Goal: Task Accomplishment & Management: Complete application form

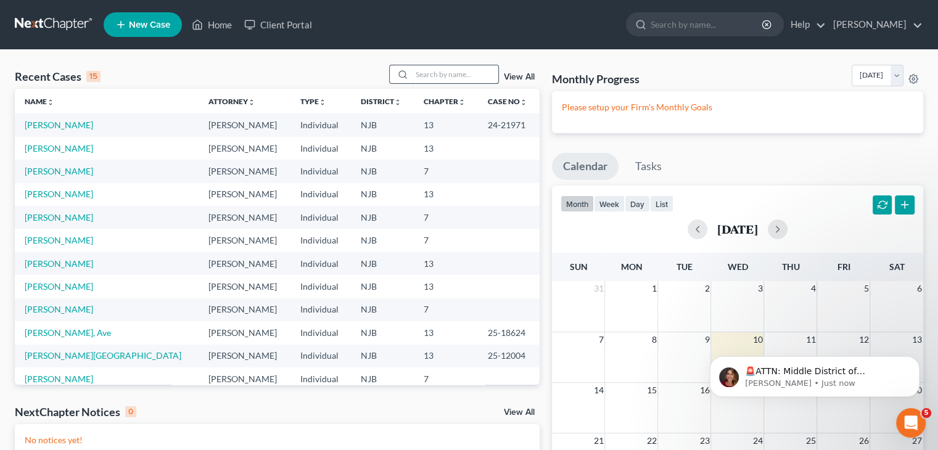
click at [451, 68] on input "search" at bounding box center [455, 74] width 86 height 18
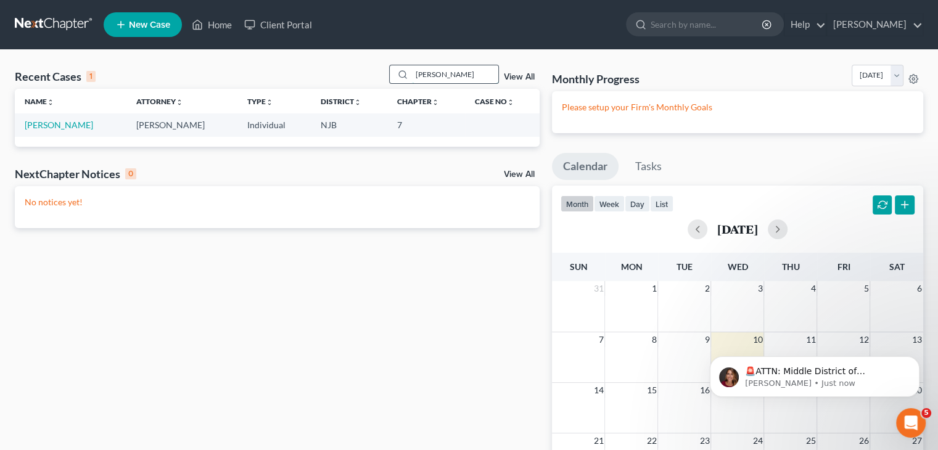
type input "[PERSON_NAME]"
click at [59, 131] on td "[PERSON_NAME]" at bounding box center [71, 124] width 112 height 23
click at [68, 128] on link "[PERSON_NAME]" at bounding box center [59, 125] width 68 height 10
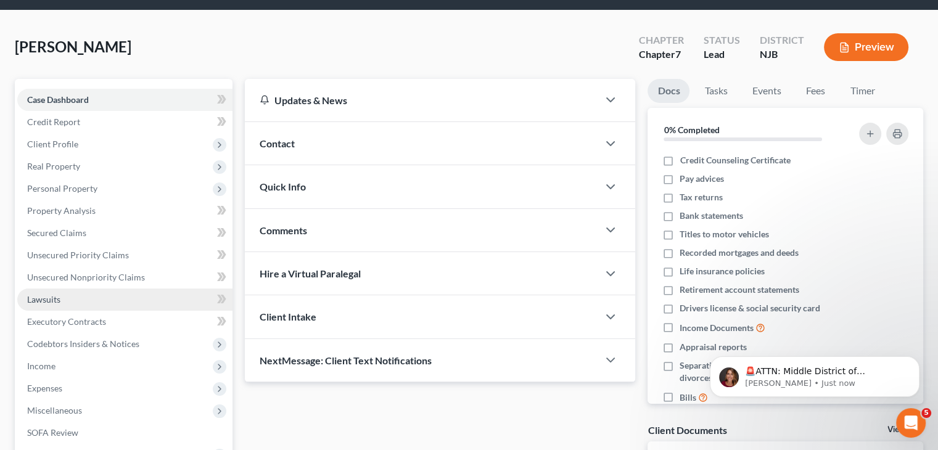
scroll to position [62, 0]
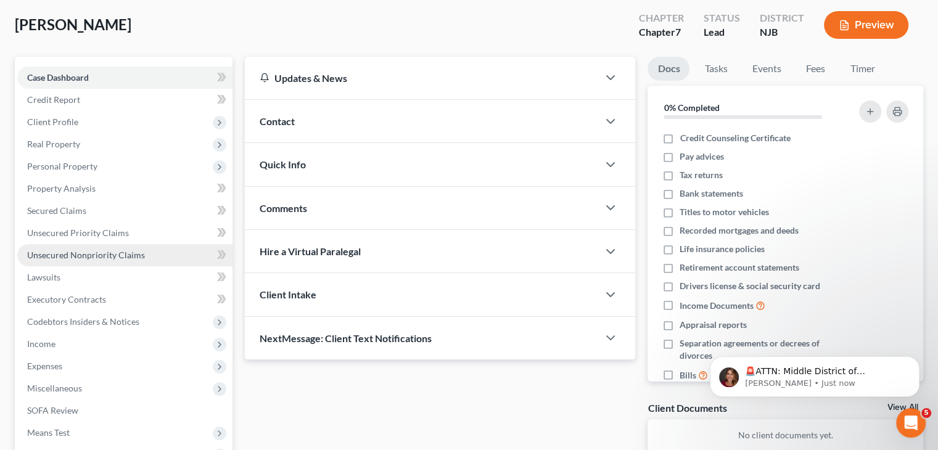
click at [96, 258] on span "Unsecured Nonpriority Claims" at bounding box center [86, 255] width 118 height 10
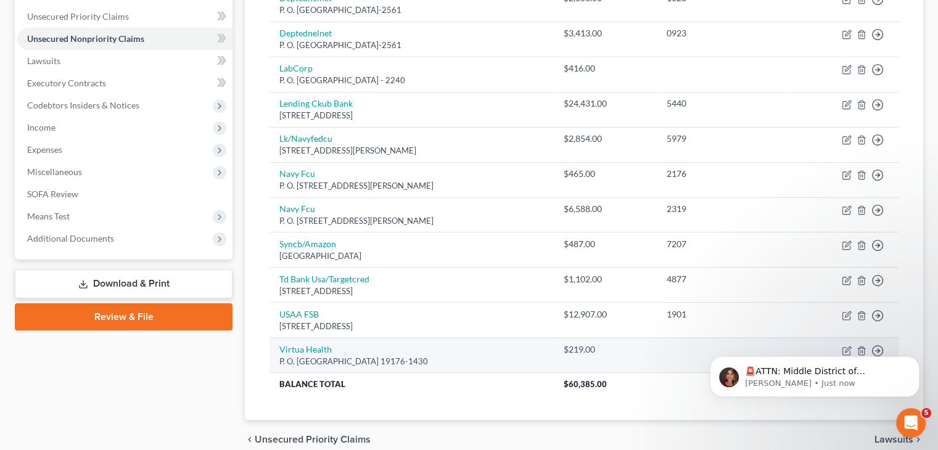
scroll to position [308, 0]
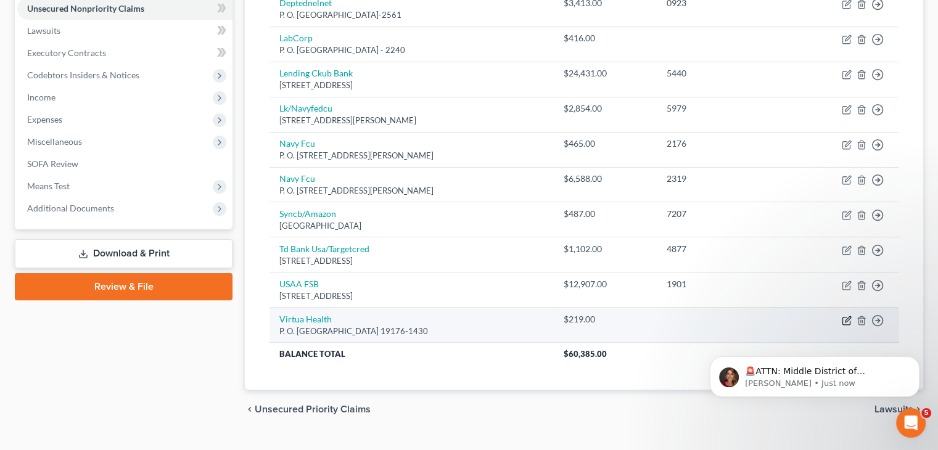
click at [844, 321] on icon "button" at bounding box center [847, 321] width 10 height 10
select select "39"
select select "9"
select select "0"
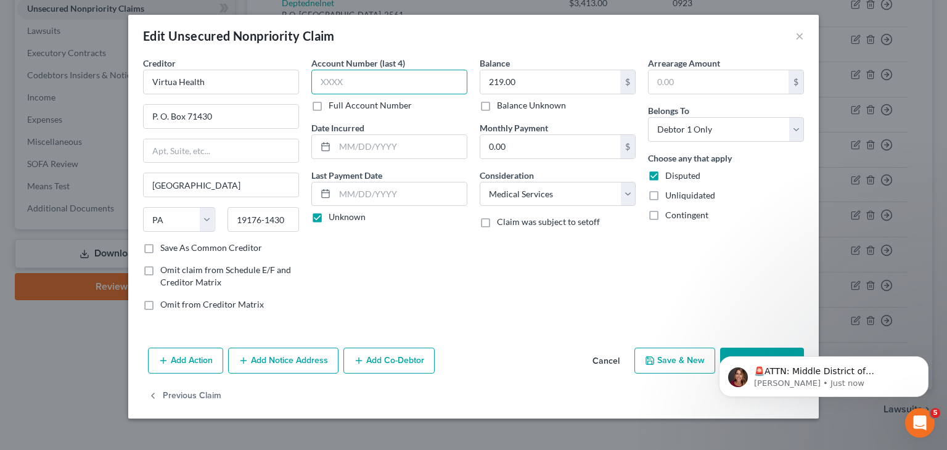
click at [377, 83] on input "text" at bounding box center [389, 82] width 156 height 25
type input "7568"
click at [926, 355] on button "Dismiss notification" at bounding box center [925, 360] width 16 height 16
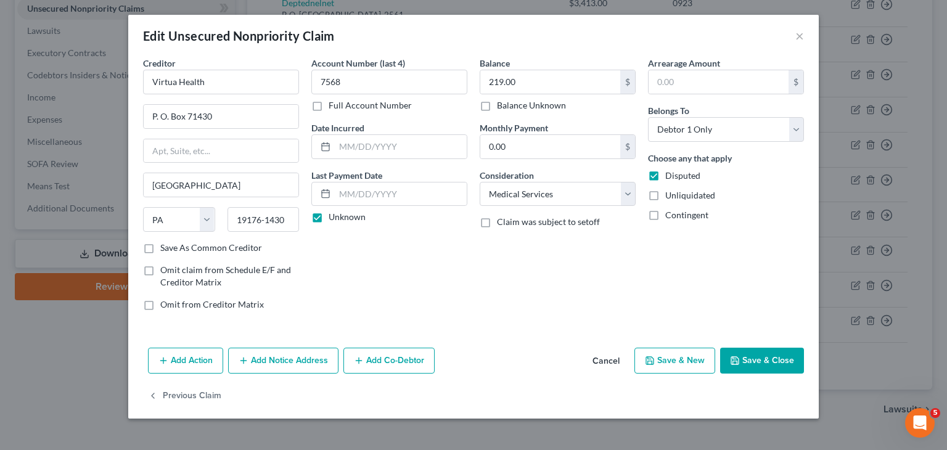
click at [751, 361] on button "Save & Close" at bounding box center [762, 361] width 84 height 26
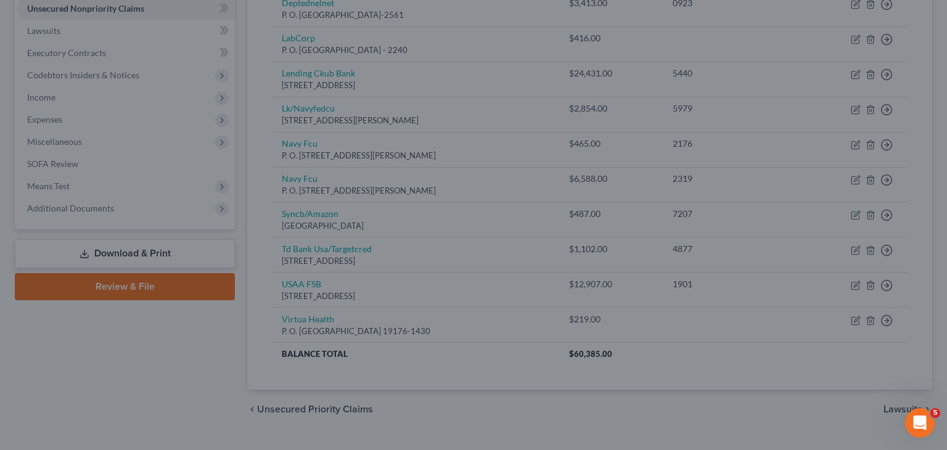
type input "0"
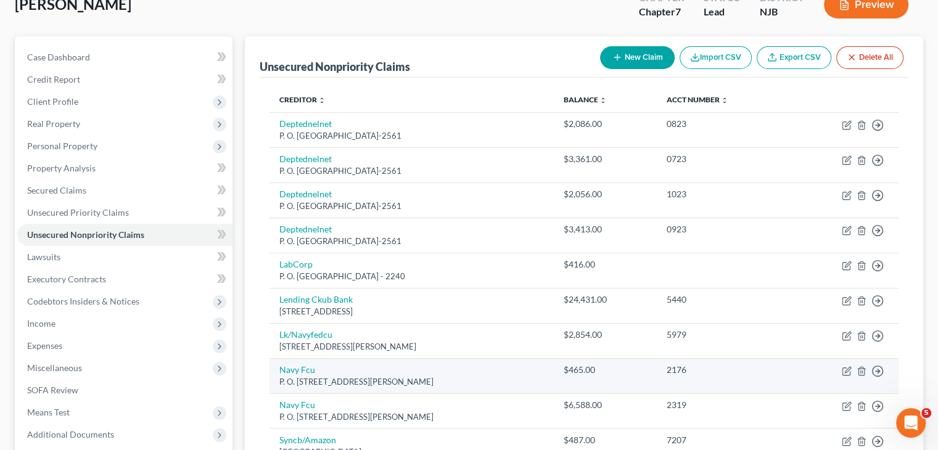
scroll to position [147, 0]
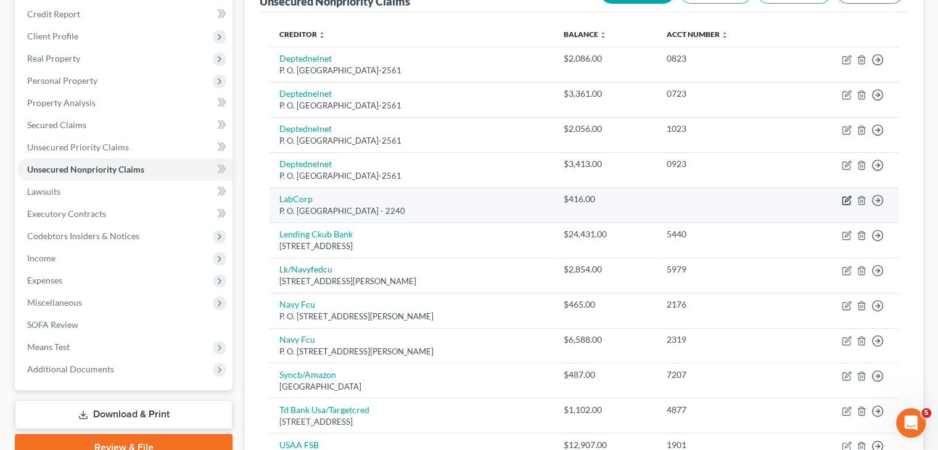
click at [846, 197] on icon "button" at bounding box center [846, 200] width 7 height 7
select select "28"
select select "9"
select select "0"
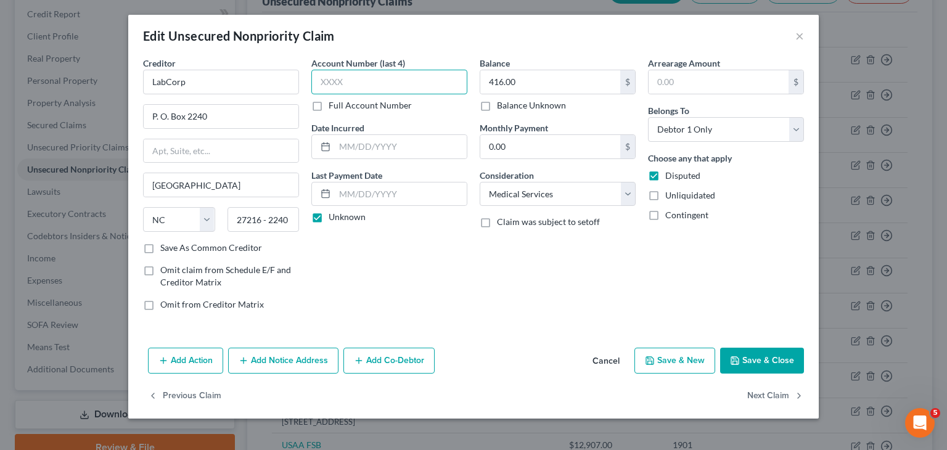
click at [379, 91] on input "text" at bounding box center [389, 82] width 156 height 25
click at [329, 104] on label "Full Account Number" at bounding box center [370, 105] width 83 height 12
click at [334, 104] on input "Full Account Number" at bounding box center [338, 103] width 8 height 8
click at [324, 83] on input "text" at bounding box center [389, 82] width 156 height 25
type input "2344/4432"
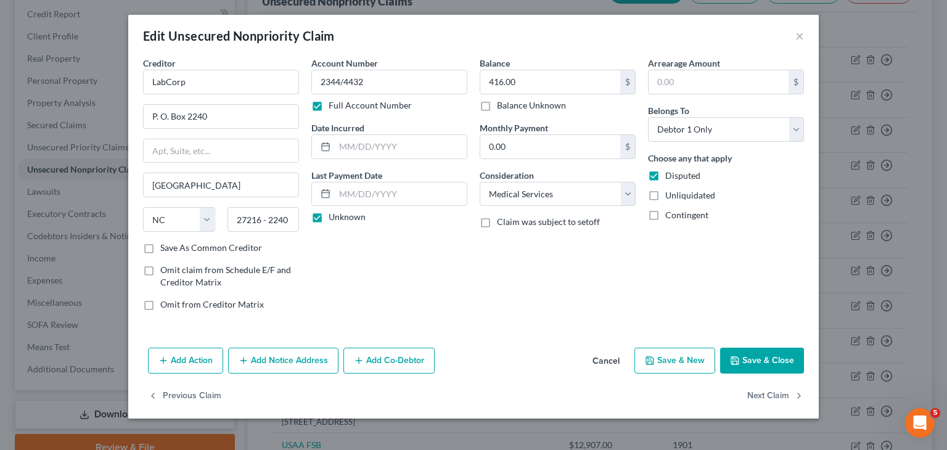
click at [766, 354] on button "Save & Close" at bounding box center [762, 361] width 84 height 26
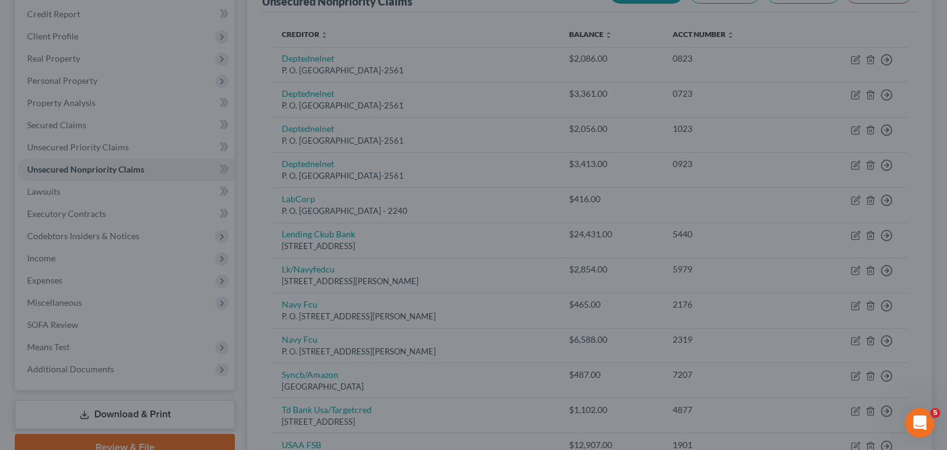
type input "0"
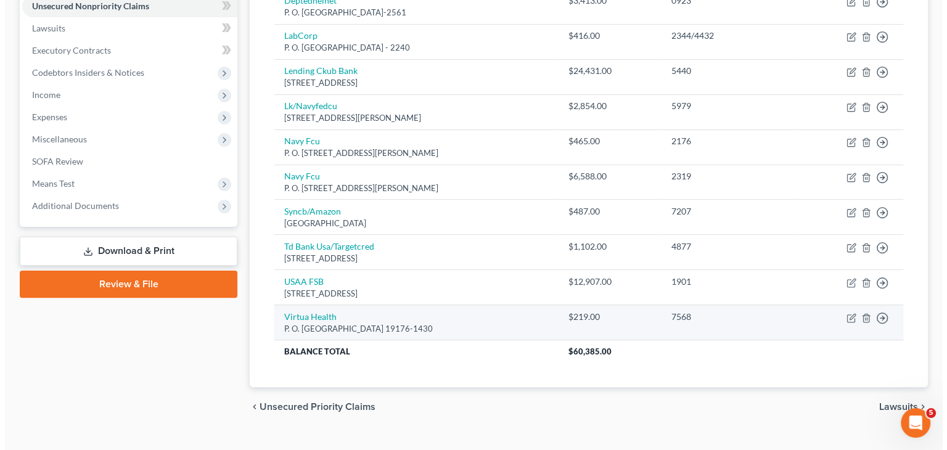
scroll to position [332, 0]
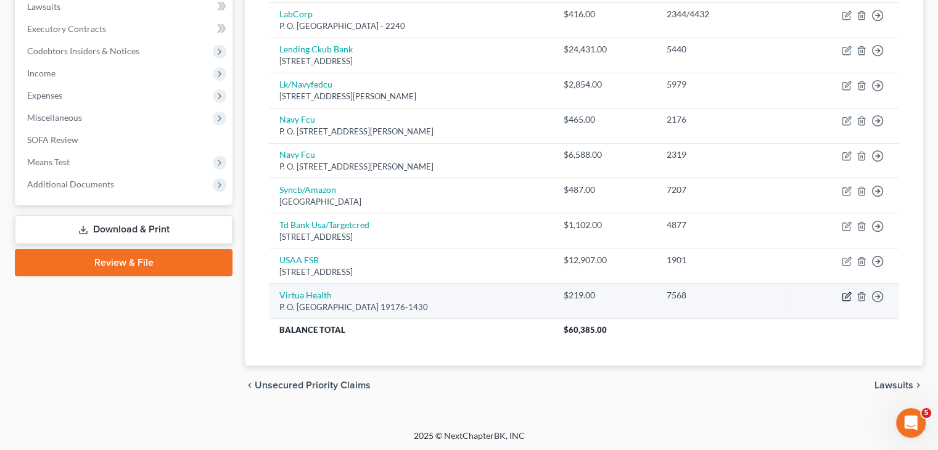
click at [846, 294] on icon "button" at bounding box center [848, 295] width 6 height 6
select select "39"
select select "9"
select select "0"
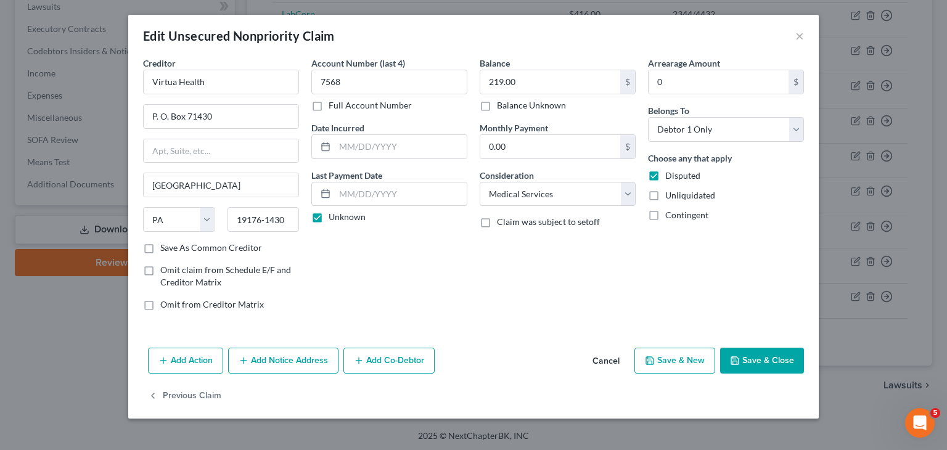
click at [261, 362] on button "Add Notice Address" at bounding box center [283, 361] width 110 height 26
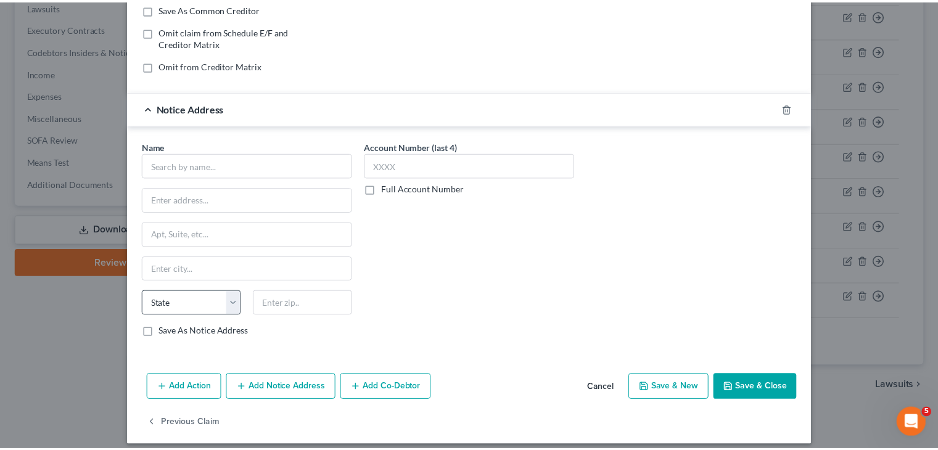
scroll to position [247, 0]
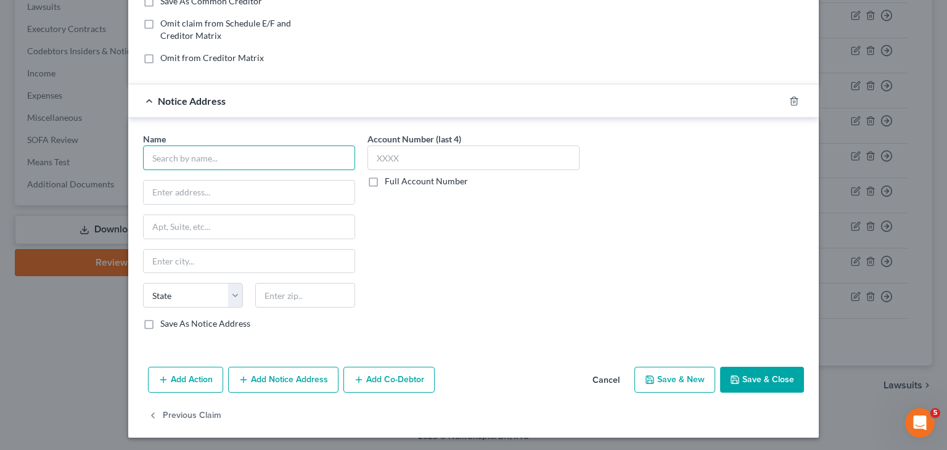
click at [198, 152] on input "text" at bounding box center [249, 158] width 212 height 25
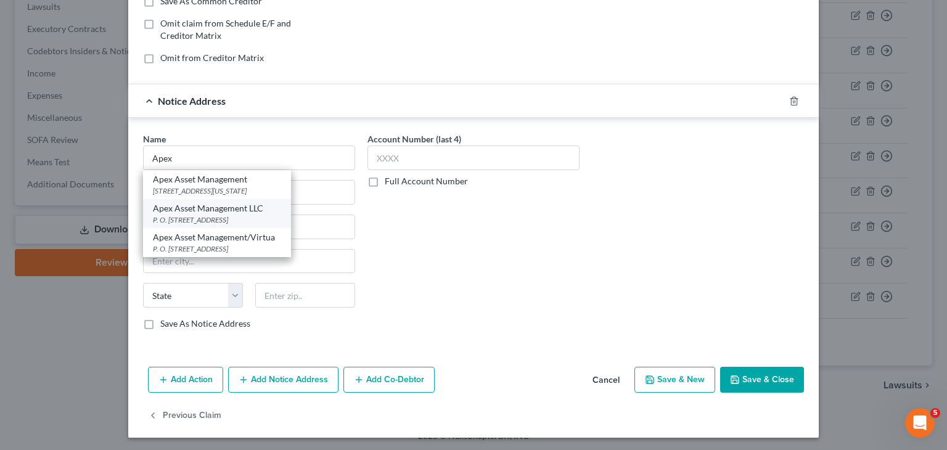
click at [227, 205] on div "Apex Asset Management LLC" at bounding box center [217, 208] width 128 height 12
type input "Apex Asset Management LLC"
type input "P. O. Box 5407"
type input "[GEOGRAPHIC_DATA]"
select select "39"
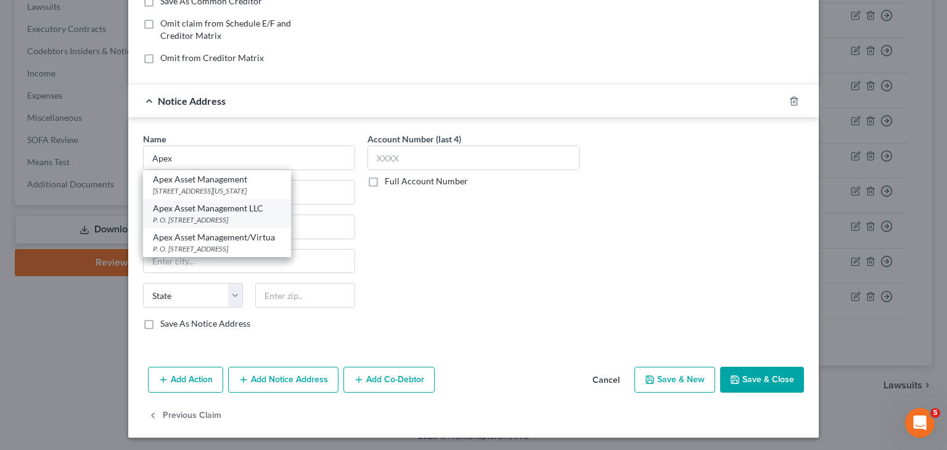
type input "17606"
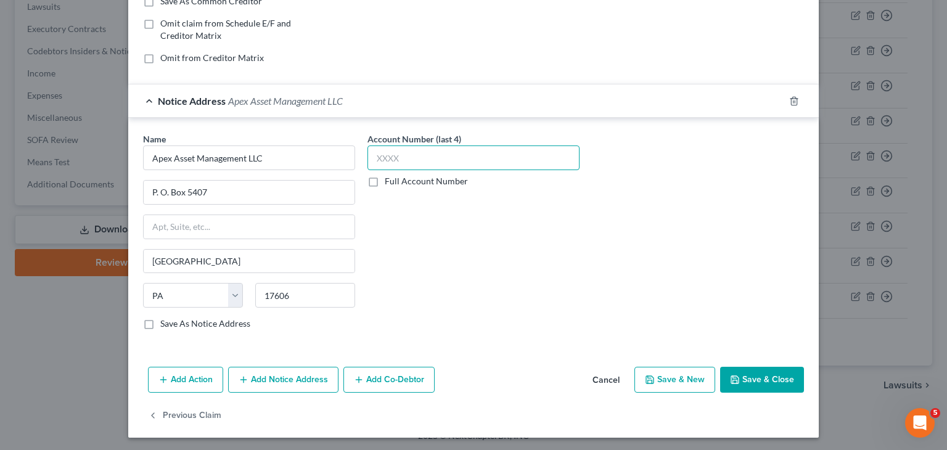
click at [382, 156] on input "text" at bounding box center [474, 158] width 212 height 25
type input "5589"
click at [743, 378] on button "Save & Close" at bounding box center [762, 380] width 84 height 26
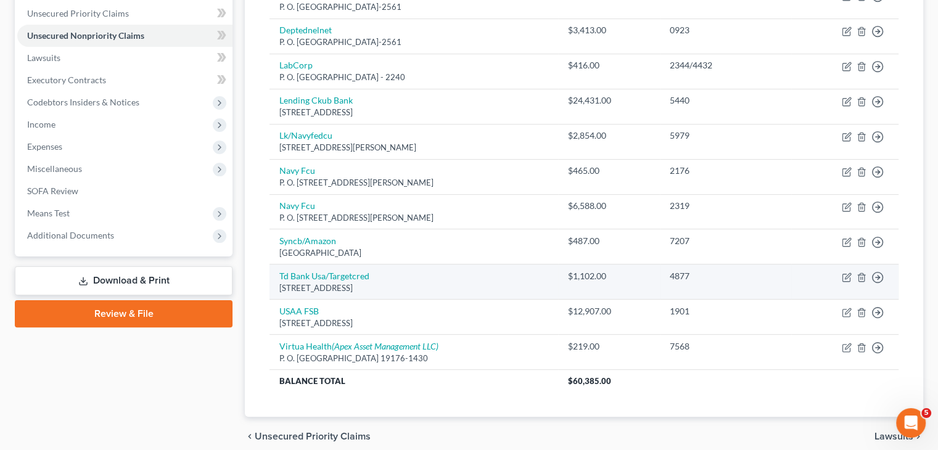
scroll to position [147, 0]
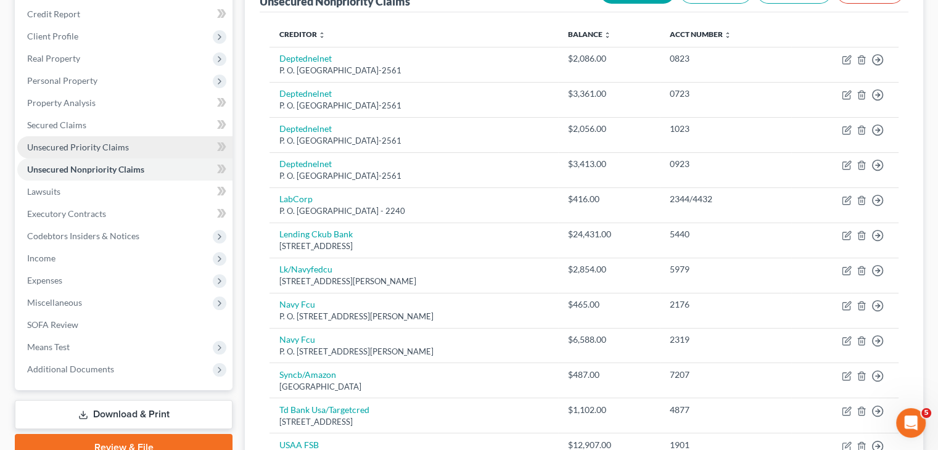
click at [90, 142] on span "Unsecured Priority Claims" at bounding box center [78, 147] width 102 height 10
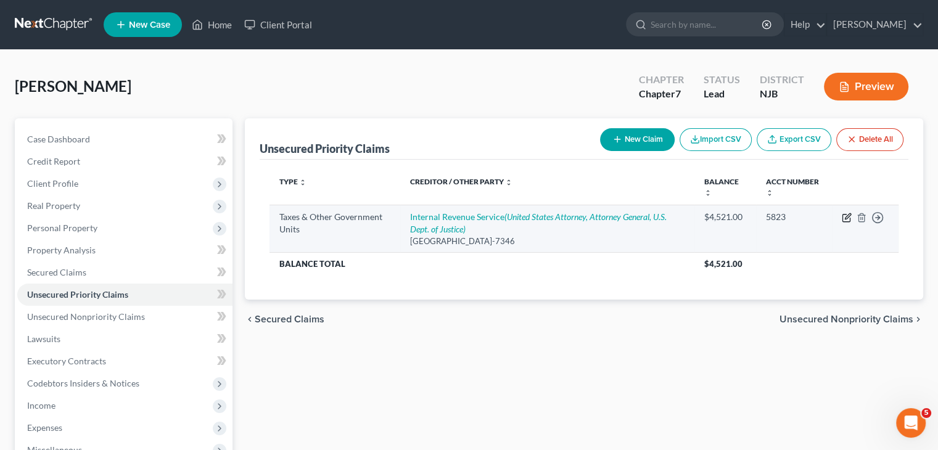
click at [845, 220] on icon "button" at bounding box center [847, 218] width 10 height 10
select select "0"
select select "39"
select select "0"
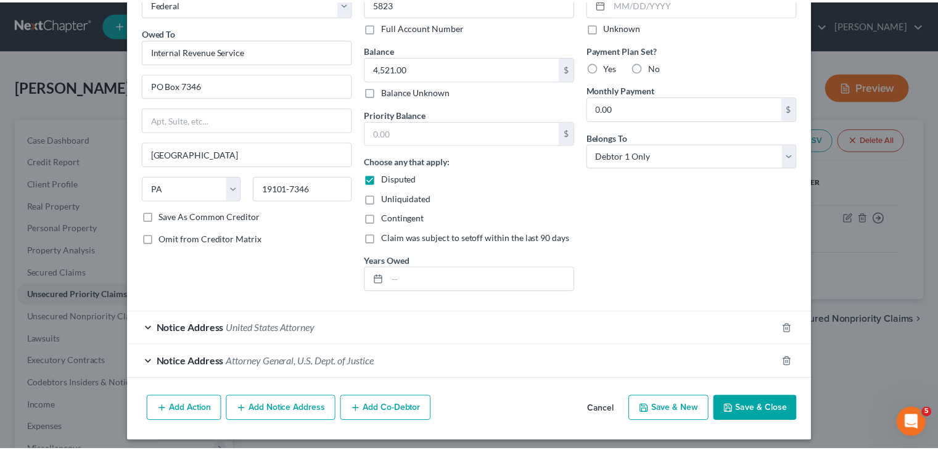
scroll to position [84, 0]
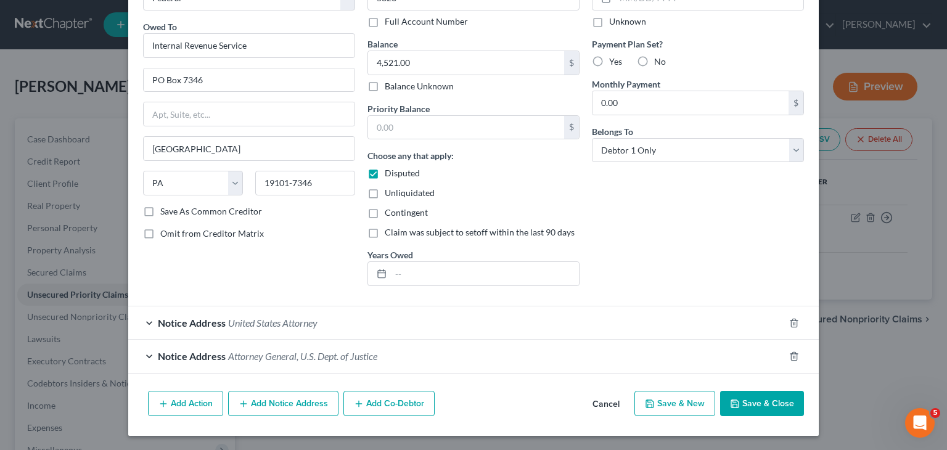
click at [752, 409] on button "Save & Close" at bounding box center [762, 404] width 84 height 26
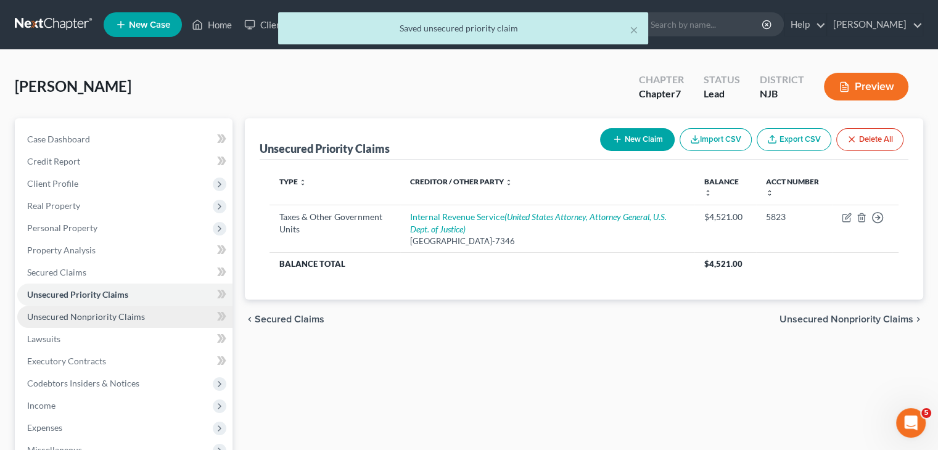
click at [61, 321] on link "Unsecured Nonpriority Claims" at bounding box center [124, 317] width 215 height 22
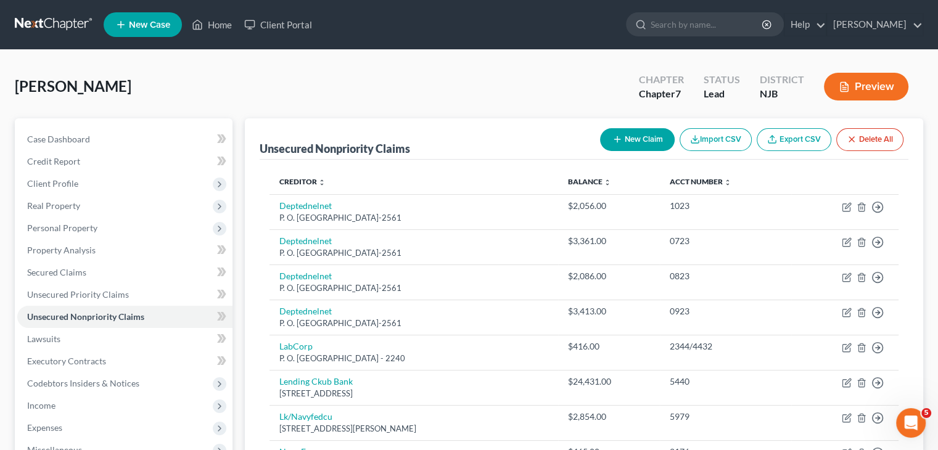
click at [844, 96] on button "Preview" at bounding box center [866, 87] width 84 height 28
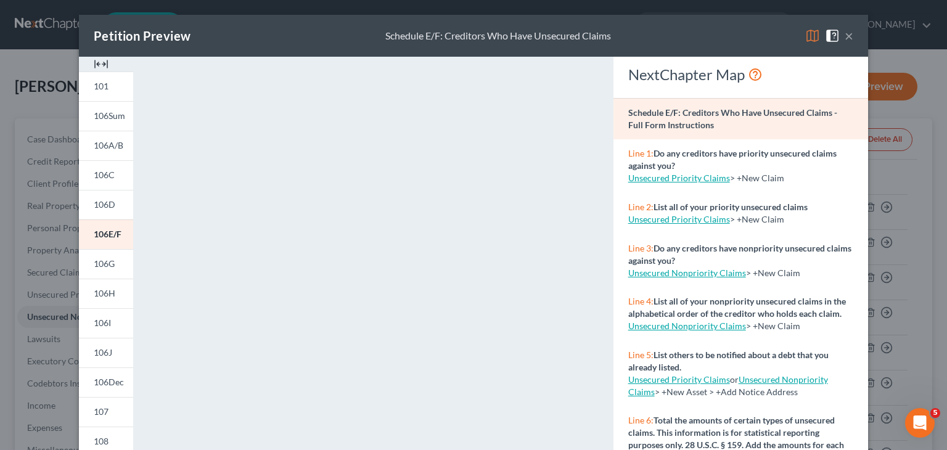
click at [845, 39] on button "×" at bounding box center [849, 35] width 9 height 15
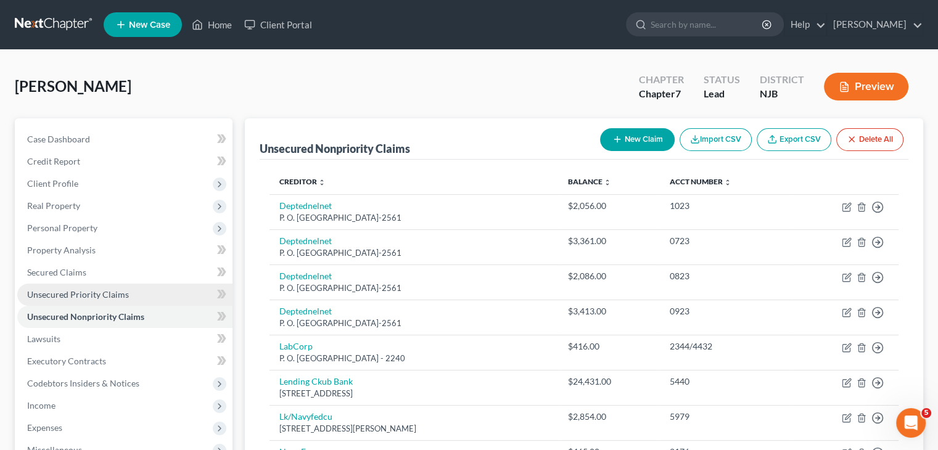
click at [113, 296] on span "Unsecured Priority Claims" at bounding box center [78, 294] width 102 height 10
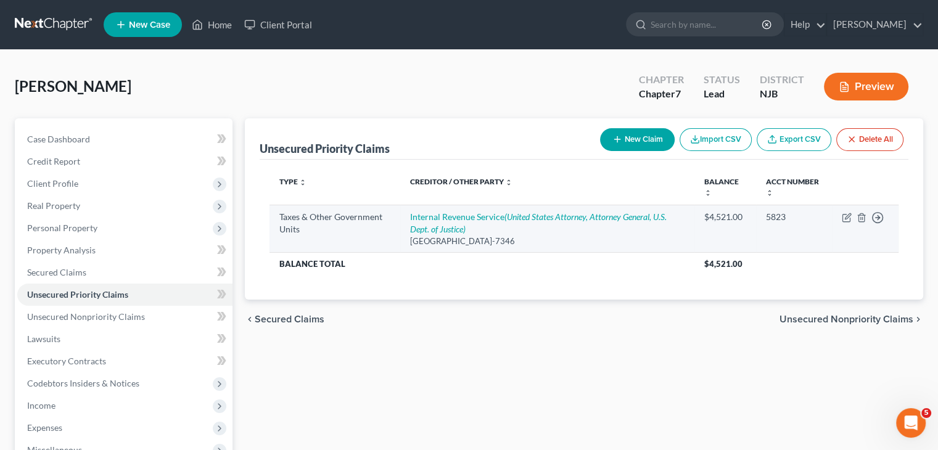
click at [841, 217] on td "Move to D Move to F Move to G Move to Notice Only" at bounding box center [865, 228] width 67 height 47
click at [844, 220] on icon "button" at bounding box center [847, 218] width 10 height 10
select select "0"
select select "39"
select select "0"
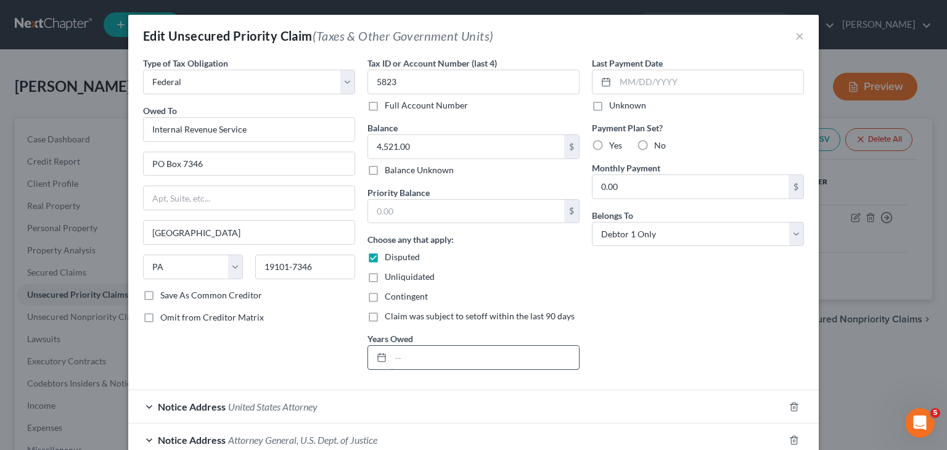
drag, startPoint x: 439, startPoint y: 360, endPoint x: 471, endPoint y: 365, distance: 32.5
click at [439, 360] on input "text" at bounding box center [485, 357] width 188 height 23
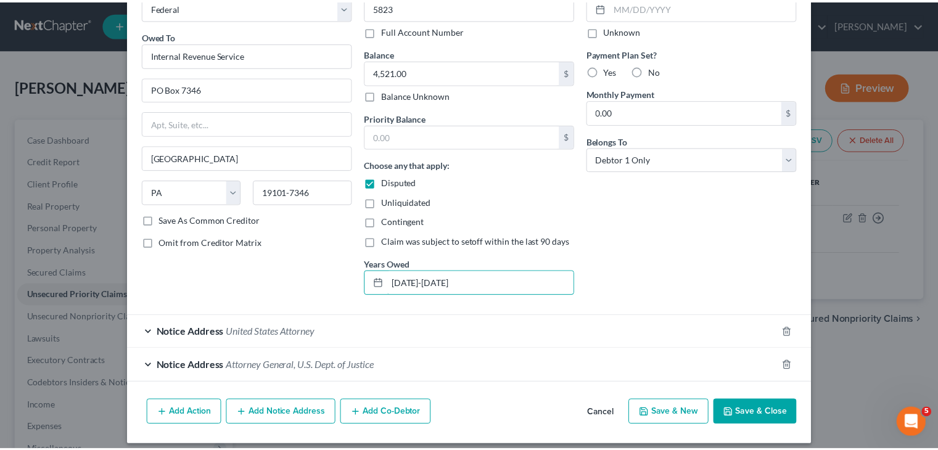
scroll to position [84, 0]
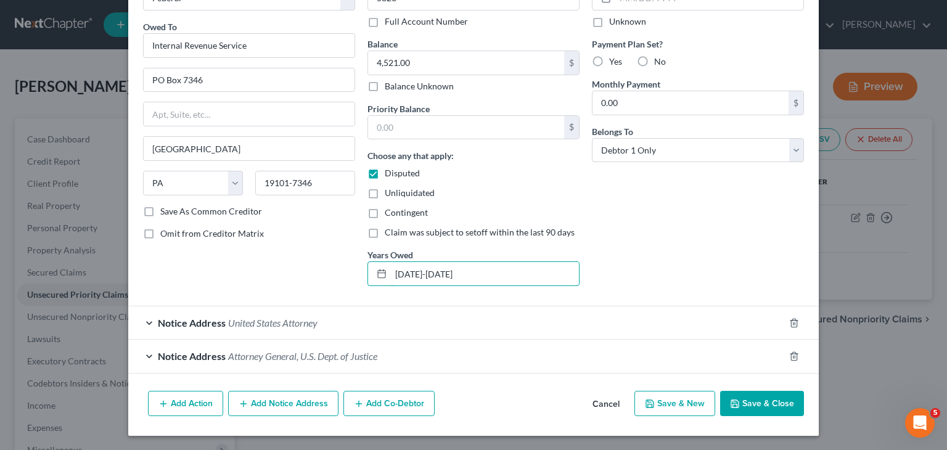
type input "[DATE]-[DATE]"
click at [732, 405] on icon "button" at bounding box center [735, 404] width 10 height 10
